Goal: Task Accomplishment & Management: Use online tool/utility

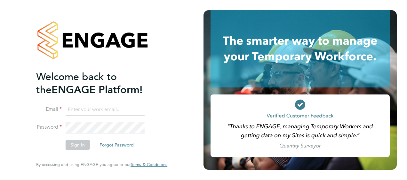
type input "[EMAIL_ADDRESS][DOMAIN_NAME]"
click at [82, 145] on button "Sign In" at bounding box center [78, 145] width 24 height 10
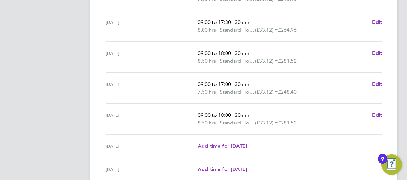
scroll to position [256, 0]
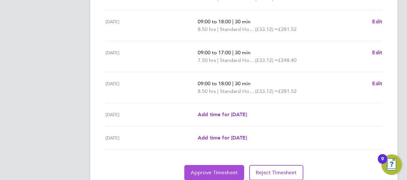
drag, startPoint x: 212, startPoint y: 172, endPoint x: 212, endPoint y: 166, distance: 5.8
click at [212, 171] on span "Approve Timesheet" at bounding box center [214, 173] width 47 height 6
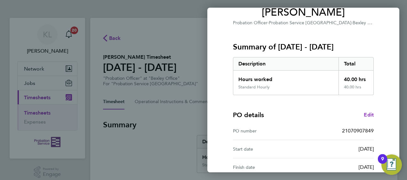
scroll to position [125, 0]
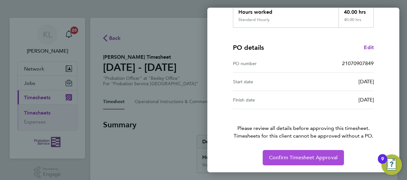
click at [298, 154] on button "Confirm Timesheet Approval" at bounding box center [302, 157] width 81 height 15
